Goal: Communication & Community: Answer question/provide support

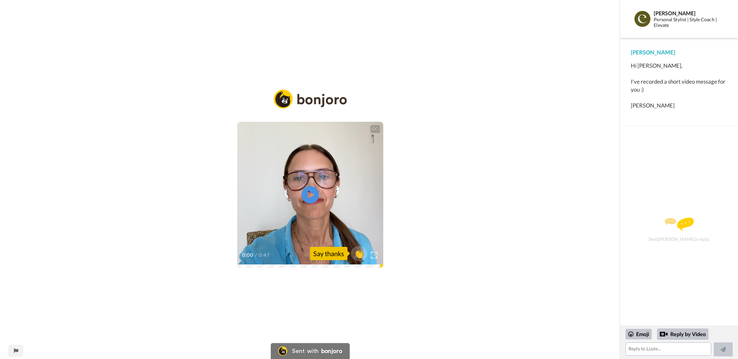
click at [314, 195] on icon at bounding box center [310, 195] width 18 height 18
click at [359, 253] on span "👏" at bounding box center [359, 253] width 21 height 13
drag, startPoint x: 642, startPoint y: 352, endPoint x: 641, endPoint y: 348, distance: 4.0
click at [642, 352] on textarea "👏" at bounding box center [669, 349] width 86 height 13
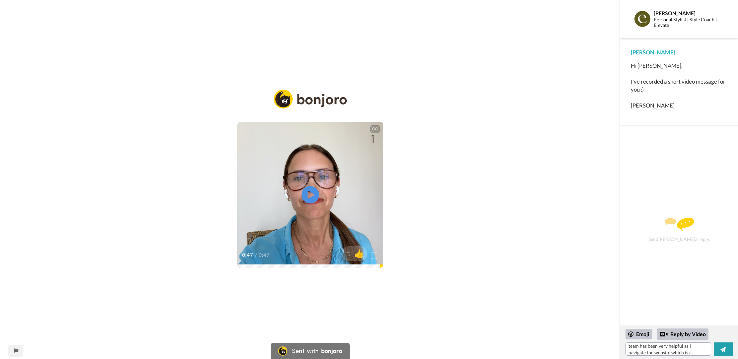
click at [312, 194] on icon "Play/Pause" at bounding box center [310, 195] width 18 height 32
click at [699, 353] on textarea "👏 Many thanks [PERSON_NAME] for the personal welcome message! Your team has bee…" at bounding box center [669, 349] width 86 height 13
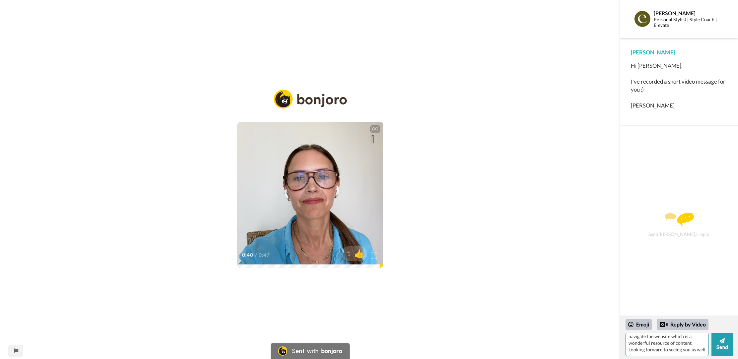
scroll to position [26, 0]
click at [629, 346] on textarea "👏 Many thanks [PERSON_NAME] for the personal welcome message! Your team has bee…" at bounding box center [667, 344] width 83 height 23
click at [632, 347] on textarea "👏 Many thanks [PERSON_NAME] for the personal welcome message! Your team has bee…" at bounding box center [667, 344] width 83 height 23
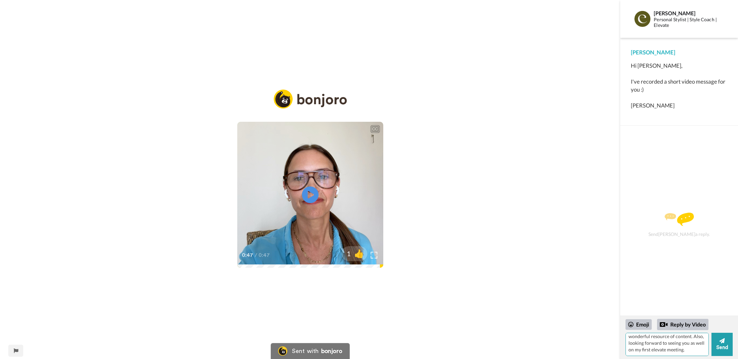
click at [681, 345] on textarea "👏 Many thanks [PERSON_NAME] for the personal welcome message! Your team has bee…" at bounding box center [667, 344] width 83 height 23
click at [689, 345] on textarea "👏 Many thanks [PERSON_NAME] for the personal welcome message! Your team has bee…" at bounding box center [667, 344] width 83 height 23
click at [690, 343] on textarea "👏 Many thanks [PERSON_NAME] for the personal welcome message! Your team has bee…" at bounding box center [667, 344] width 83 height 23
click at [637, 350] on textarea "👏 Many thanks [PERSON_NAME] for the personal welcome message! Your team has bee…" at bounding box center [667, 344] width 83 height 23
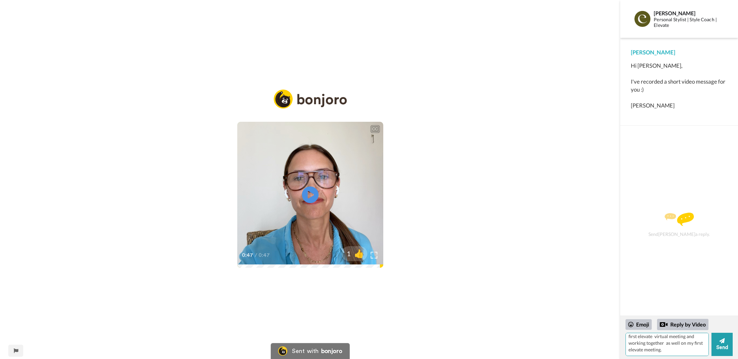
drag, startPoint x: 667, startPoint y: 344, endPoint x: 676, endPoint y: 349, distance: 10.5
click at [676, 349] on textarea "👏 Many thanks [PERSON_NAME] for the personal welcome message! Your team has bee…" at bounding box center [667, 344] width 83 height 23
click at [666, 351] on textarea "👏 Many thanks [PERSON_NAME] for the personal welcome message! Your team has bee…" at bounding box center [667, 344] width 83 height 23
type textarea "👏 Many thanks [PERSON_NAME] for the personal welcome message! Your team has bee…"
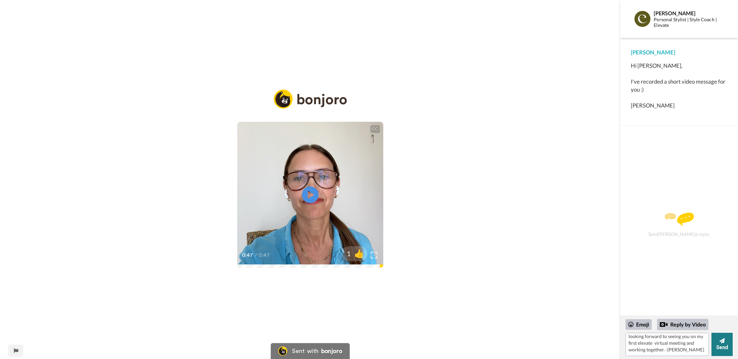
click at [723, 346] on button "Send" at bounding box center [722, 344] width 21 height 23
